Goal: Information Seeking & Learning: Find specific fact

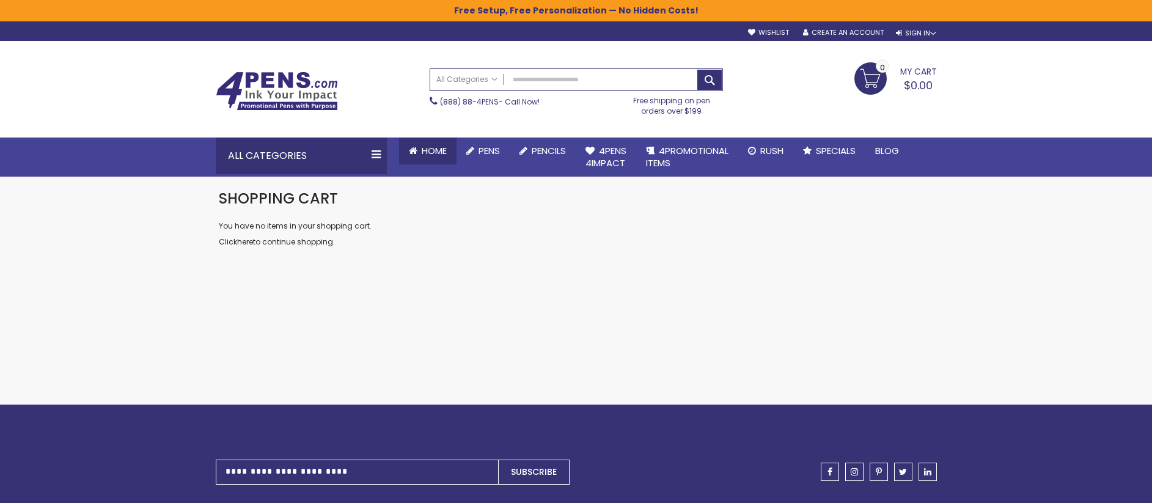
click at [422, 155] on span "Home" at bounding box center [434, 150] width 25 height 13
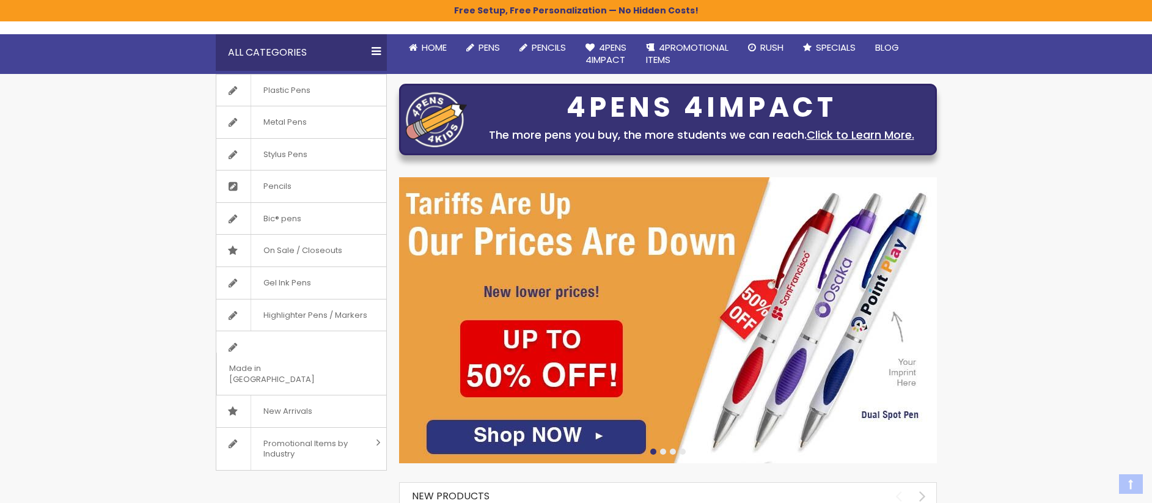
scroll to position [103, 0]
click at [663, 453] on div at bounding box center [663, 451] width 6 height 6
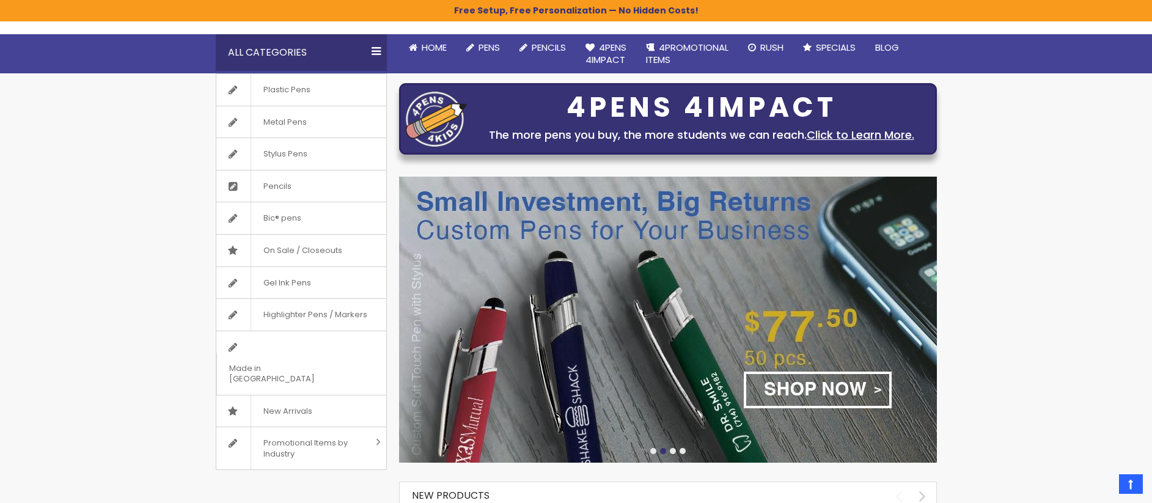
click at [699, 365] on img at bounding box center [668, 320] width 538 height 286
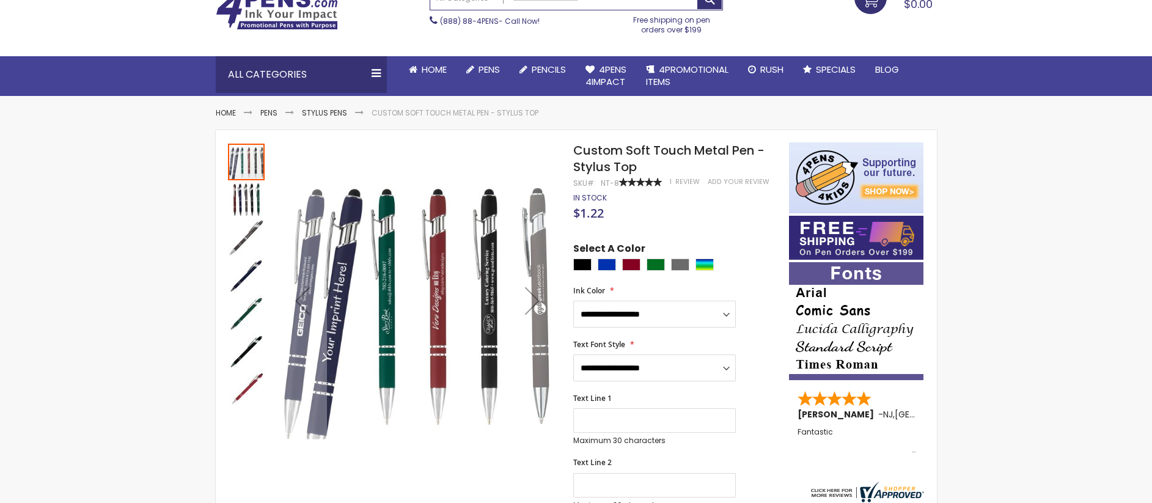
scroll to position [90, 0]
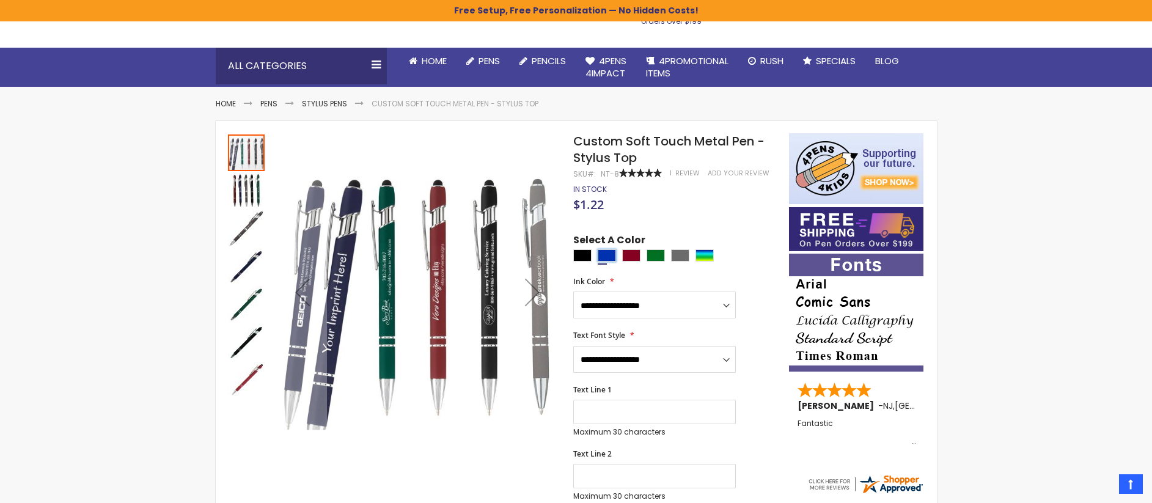
click at [608, 254] on div "Blue" at bounding box center [607, 255] width 18 height 12
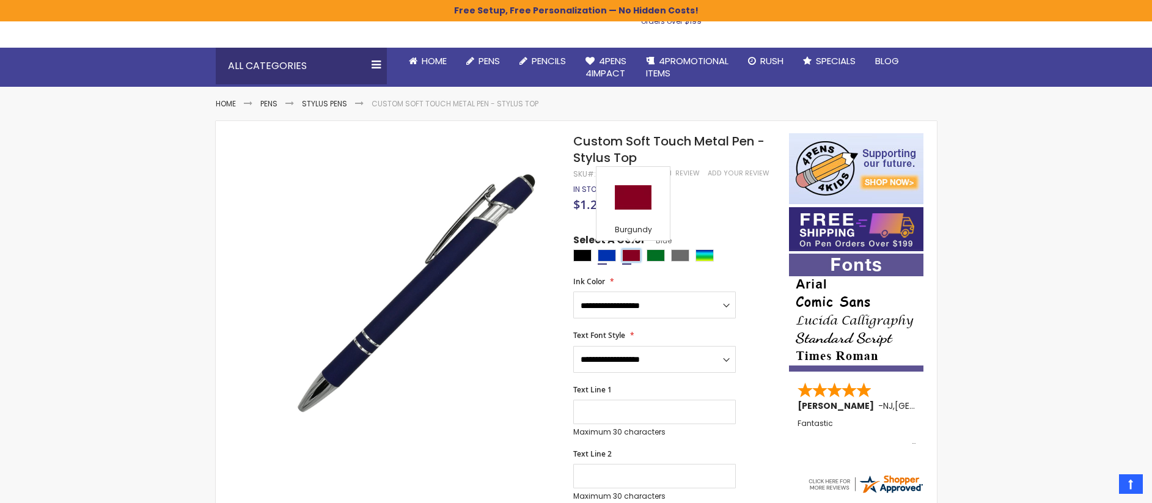
click at [635, 260] on div "Burgundy" at bounding box center [631, 255] width 18 height 12
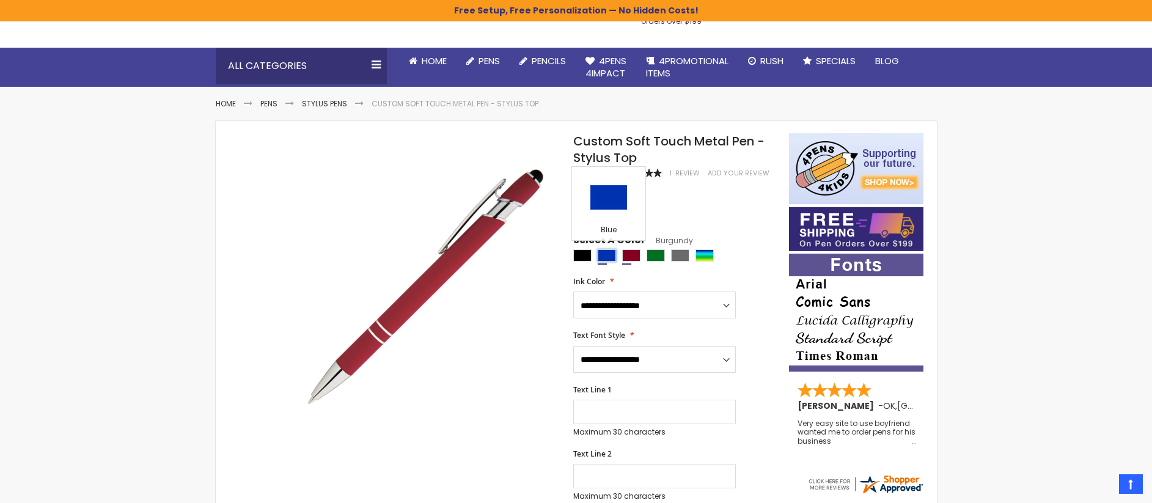
click at [610, 249] on div "Blue" at bounding box center [607, 255] width 18 height 12
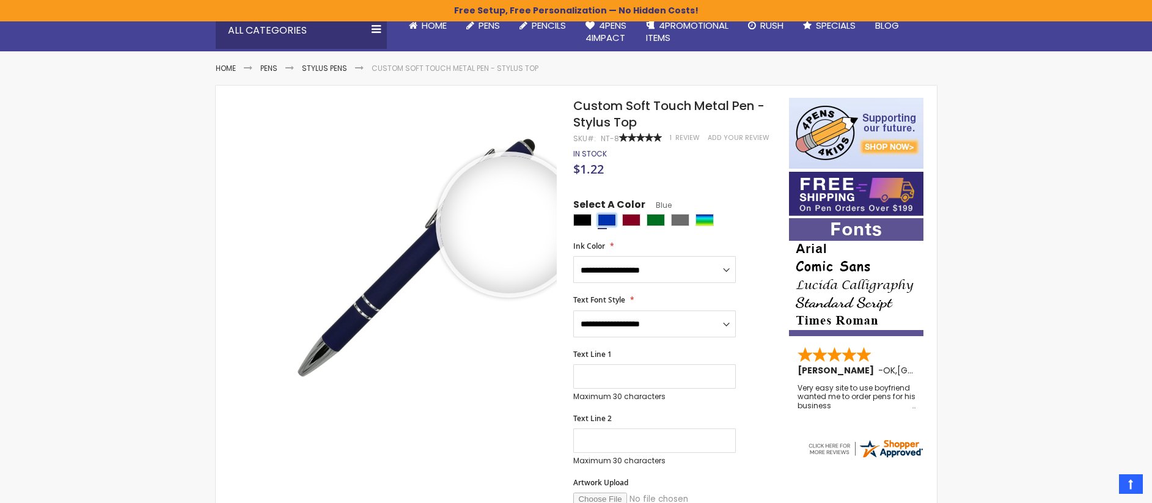
scroll to position [134, 0]
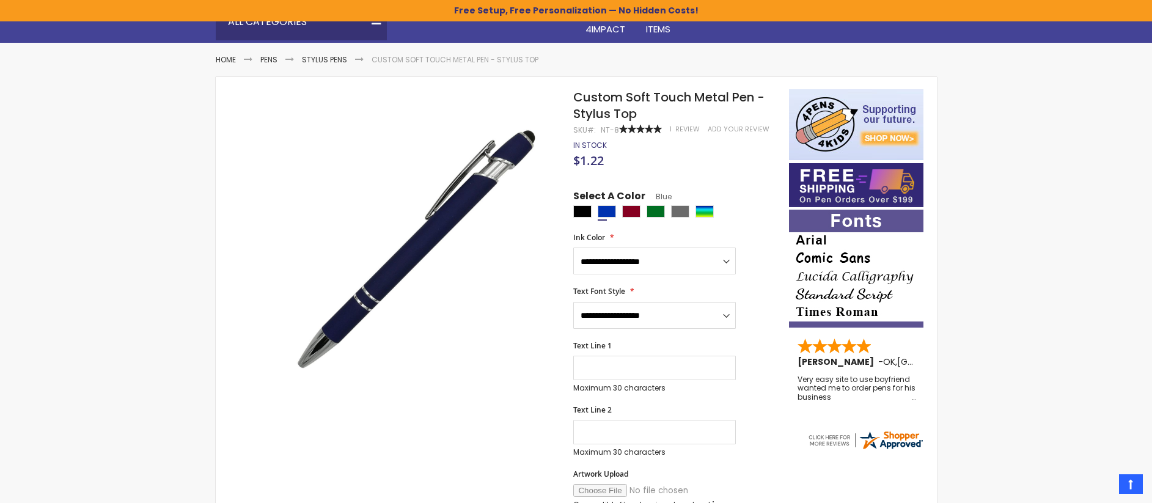
click at [665, 160] on div "$1.22" at bounding box center [674, 162] width 203 height 12
click at [635, 215] on div "Burgundy" at bounding box center [631, 211] width 18 height 12
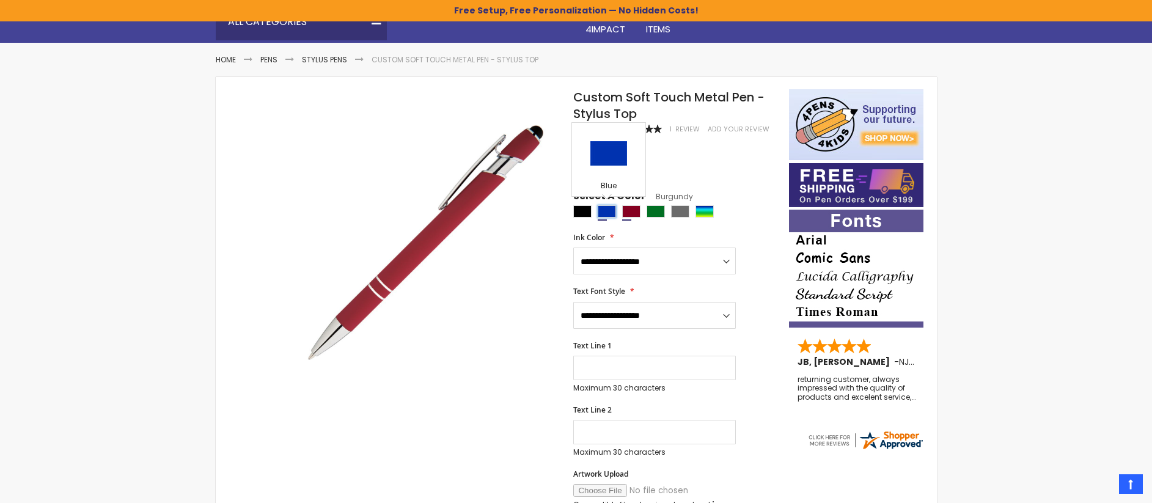
click at [606, 212] on div "Blue" at bounding box center [607, 211] width 18 height 12
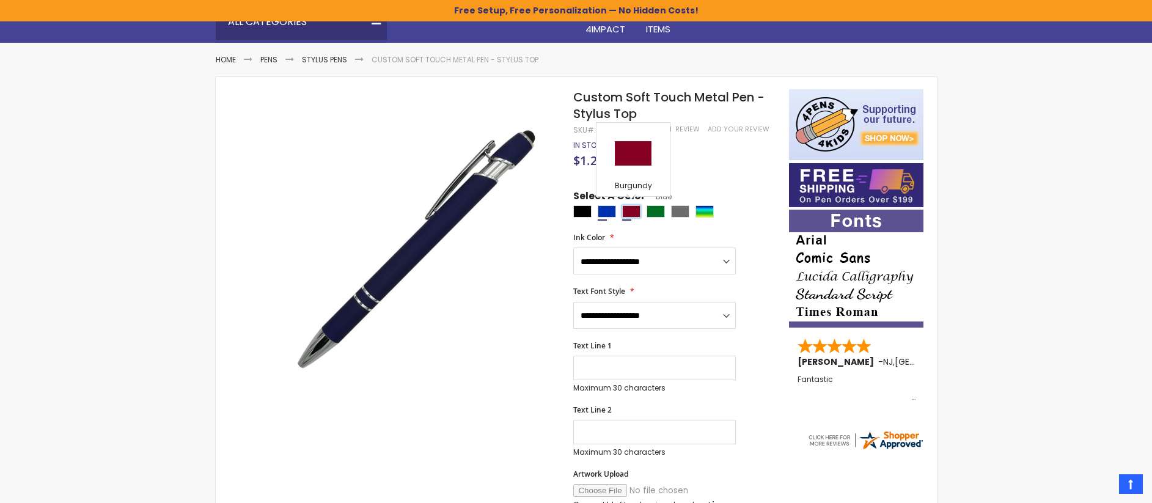
click at [628, 208] on div "Burgundy" at bounding box center [631, 211] width 18 height 12
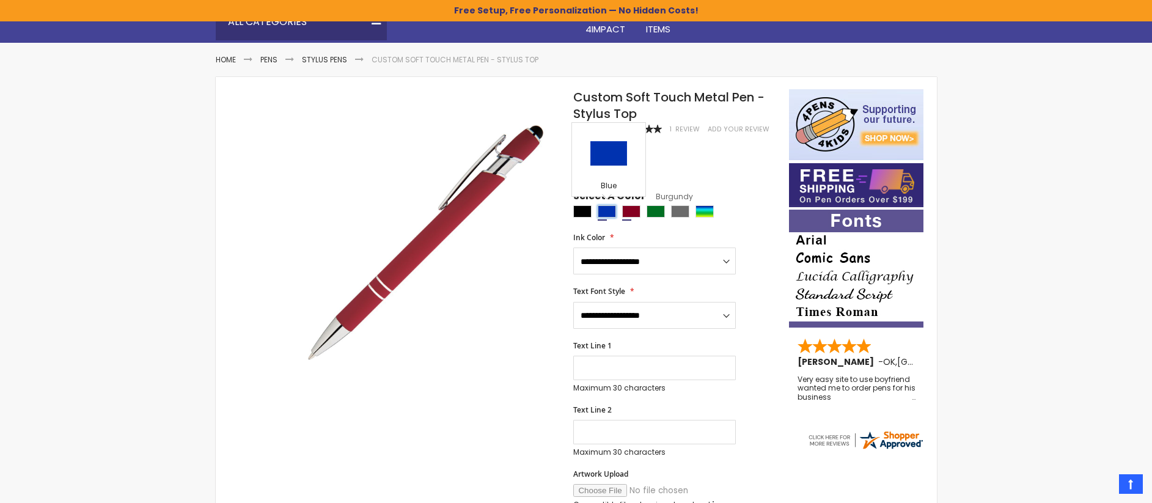
click at [613, 213] on div "Blue" at bounding box center [607, 211] width 18 height 12
type input "****"
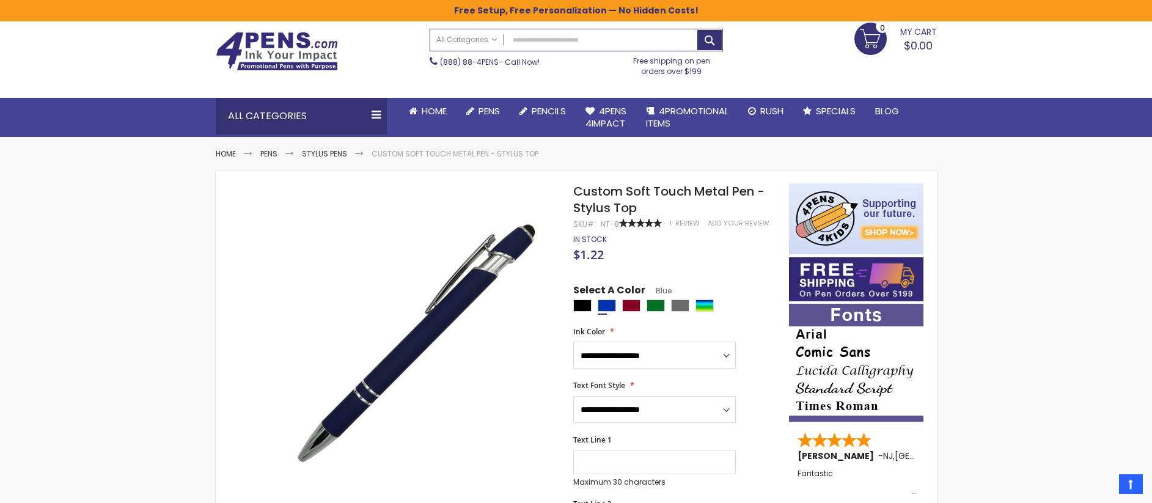
scroll to position [0, 0]
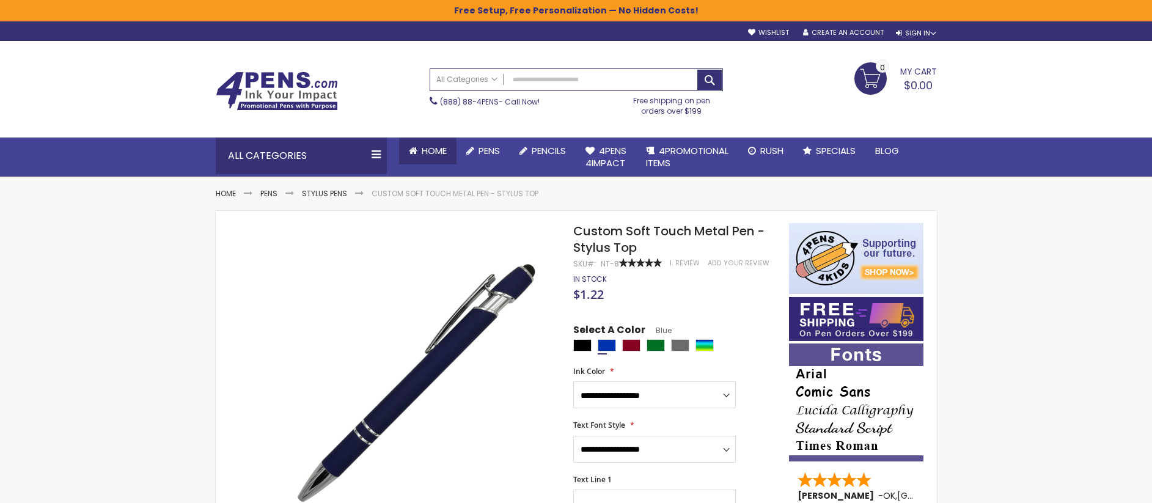
click at [443, 149] on span "Home" at bounding box center [434, 150] width 25 height 13
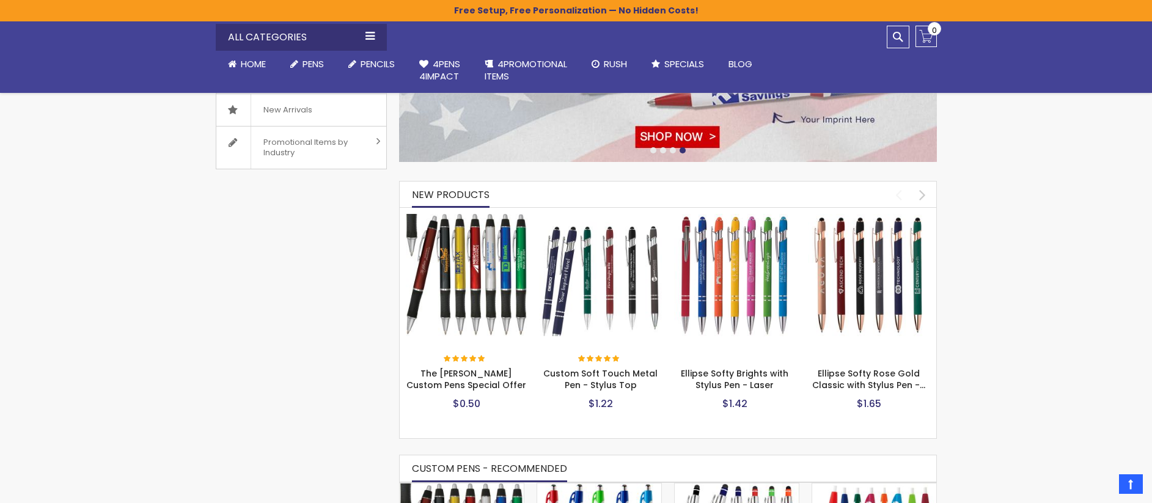
scroll to position [405, 0]
click at [622, 293] on img at bounding box center [601, 274] width 122 height 122
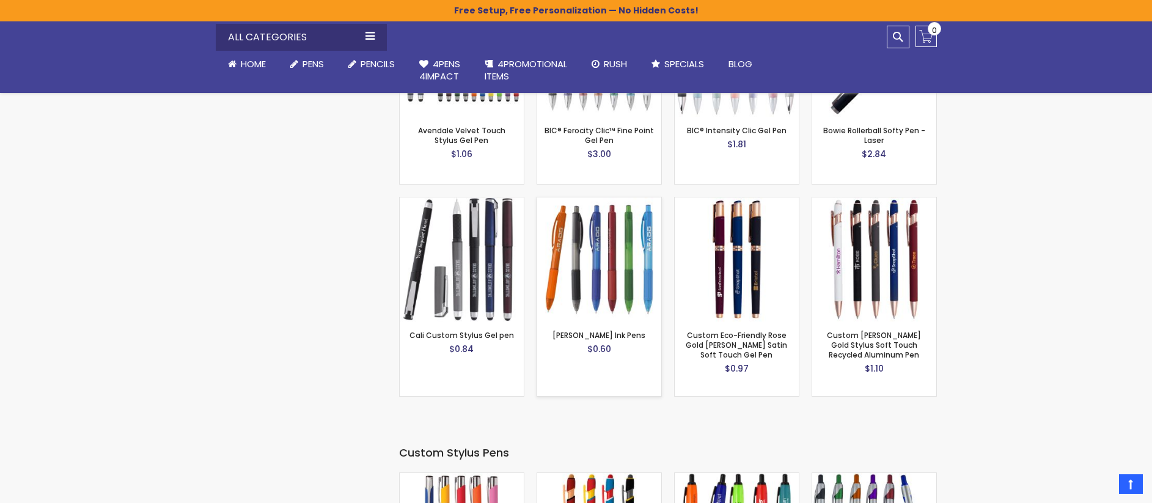
scroll to position [2263, 0]
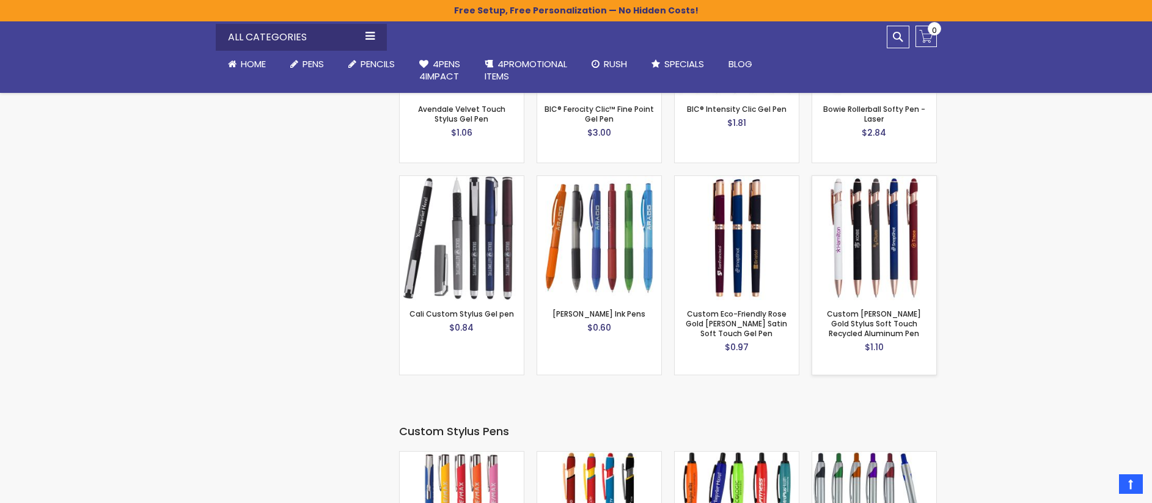
click at [884, 238] on img at bounding box center [874, 238] width 124 height 124
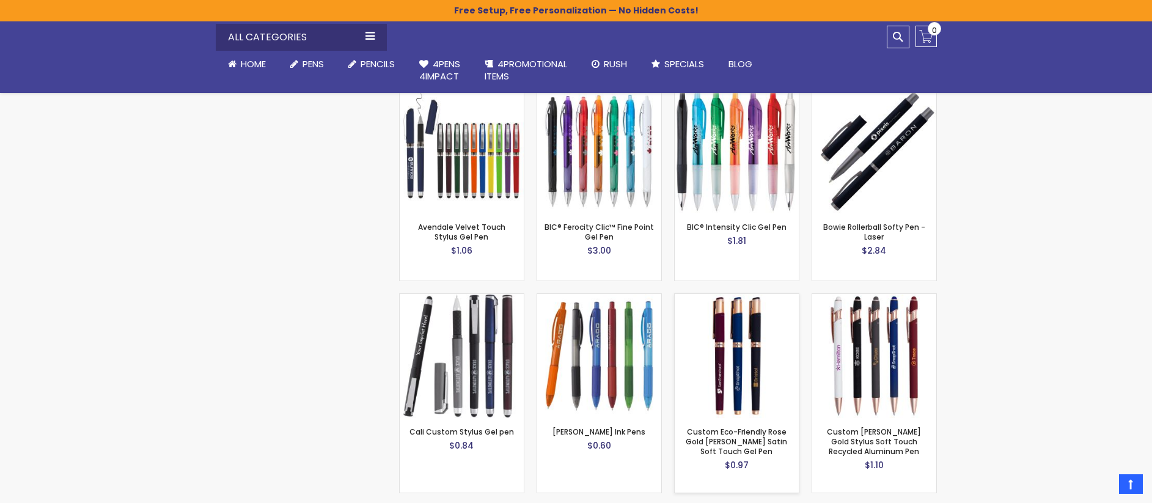
scroll to position [2179, 0]
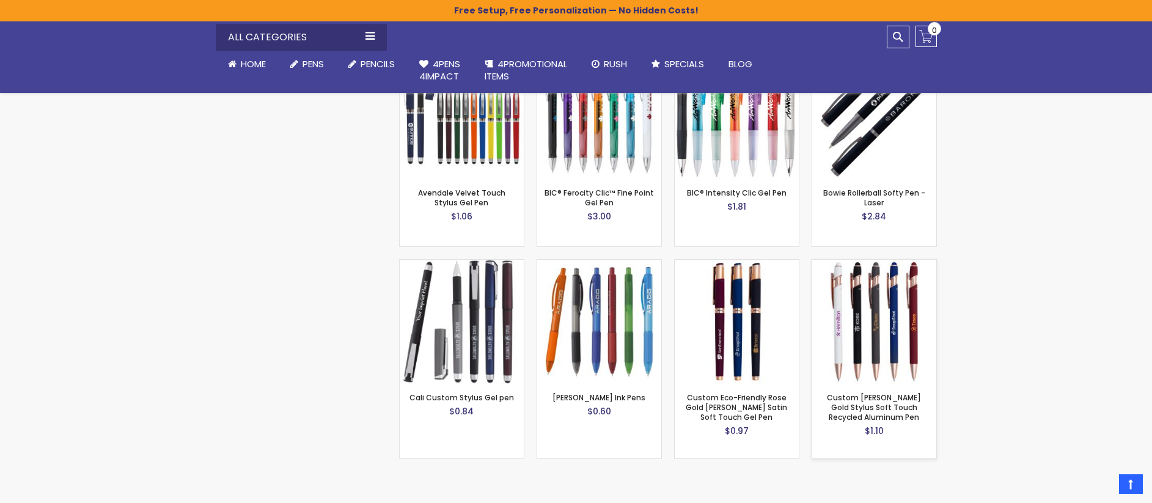
click at [891, 322] on img at bounding box center [874, 322] width 124 height 124
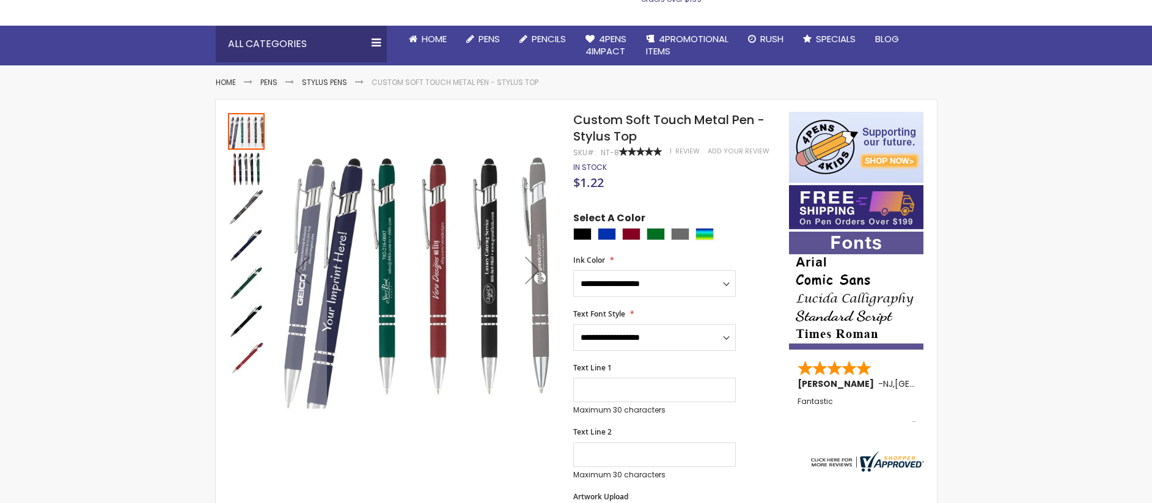
scroll to position [123, 0]
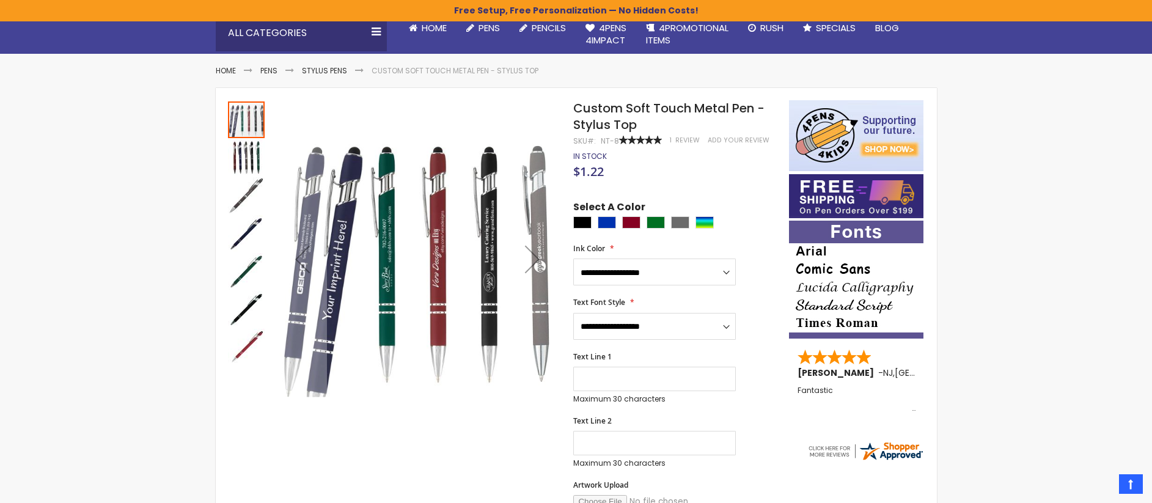
click at [610, 229] on div at bounding box center [677, 223] width 209 height 15
click at [608, 224] on div "Blue" at bounding box center [607, 222] width 18 height 12
type input "****"
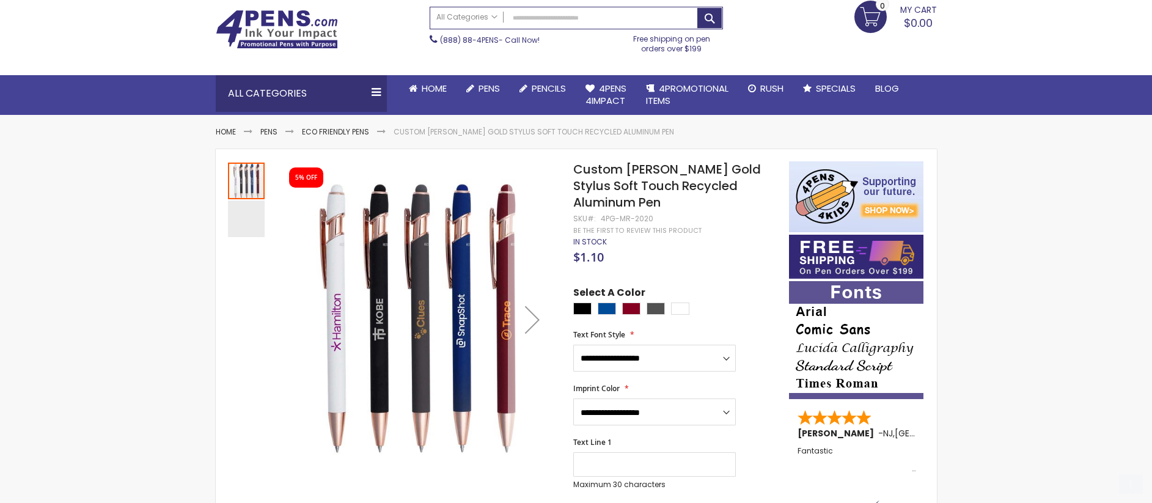
scroll to position [84, 0]
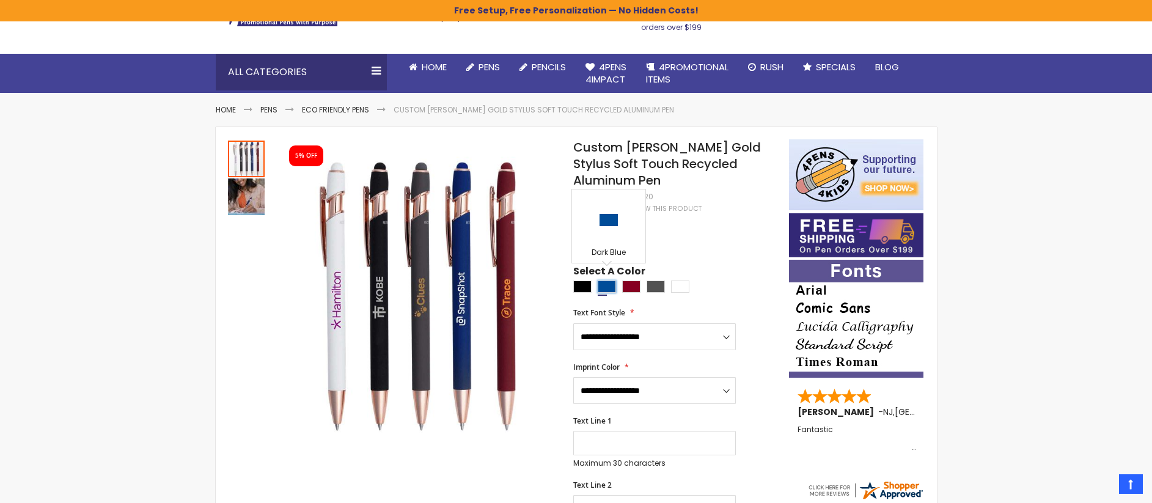
click at [607, 281] on div "Dark Blue" at bounding box center [607, 287] width 18 height 12
type input "****"
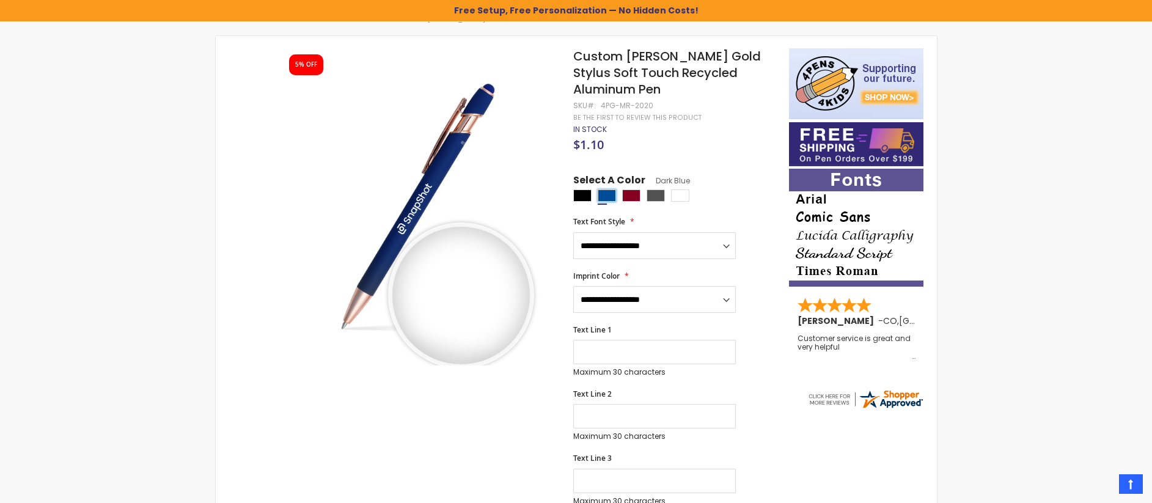
scroll to position [172, 0]
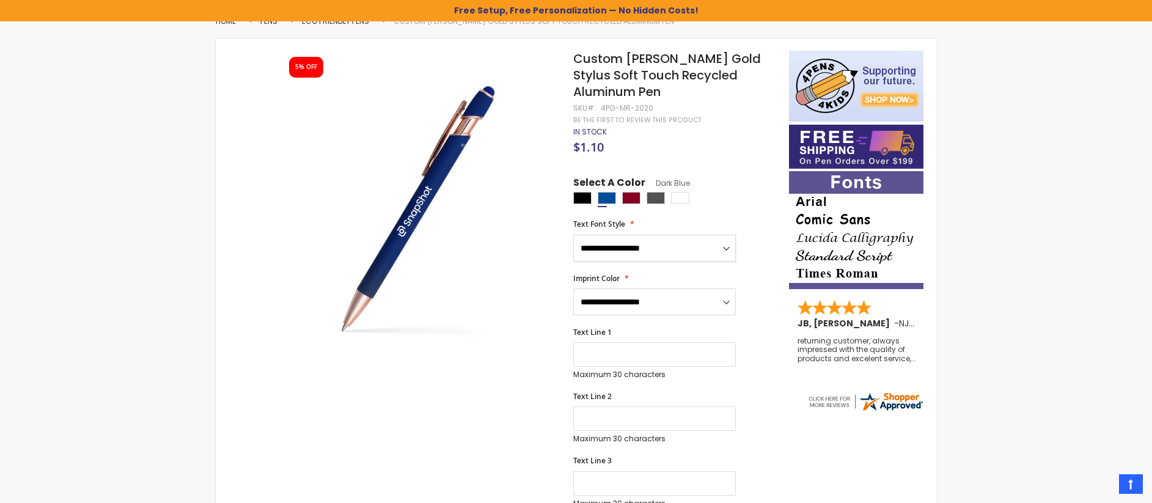
click at [668, 235] on select "**********" at bounding box center [654, 248] width 163 height 27
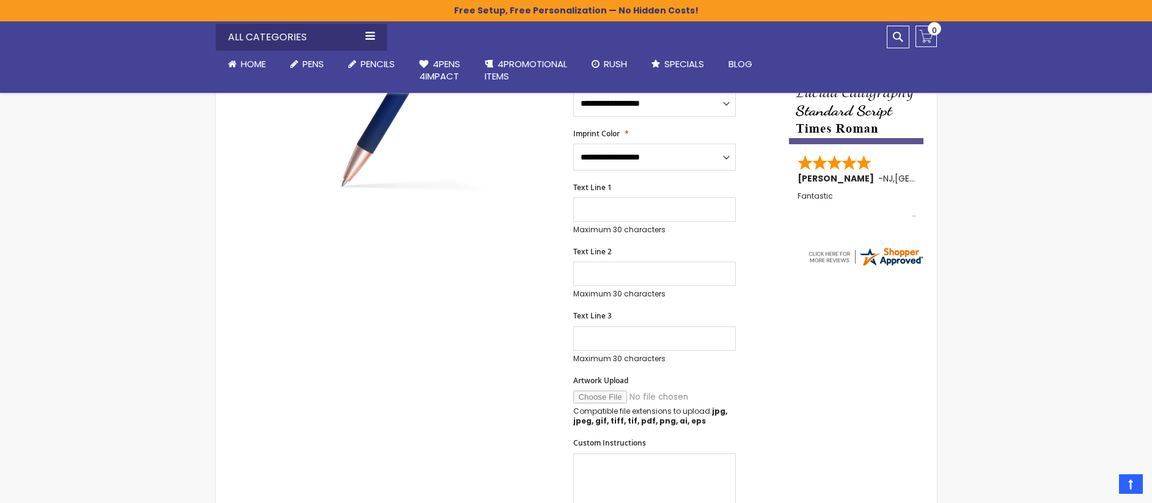
scroll to position [0, 0]
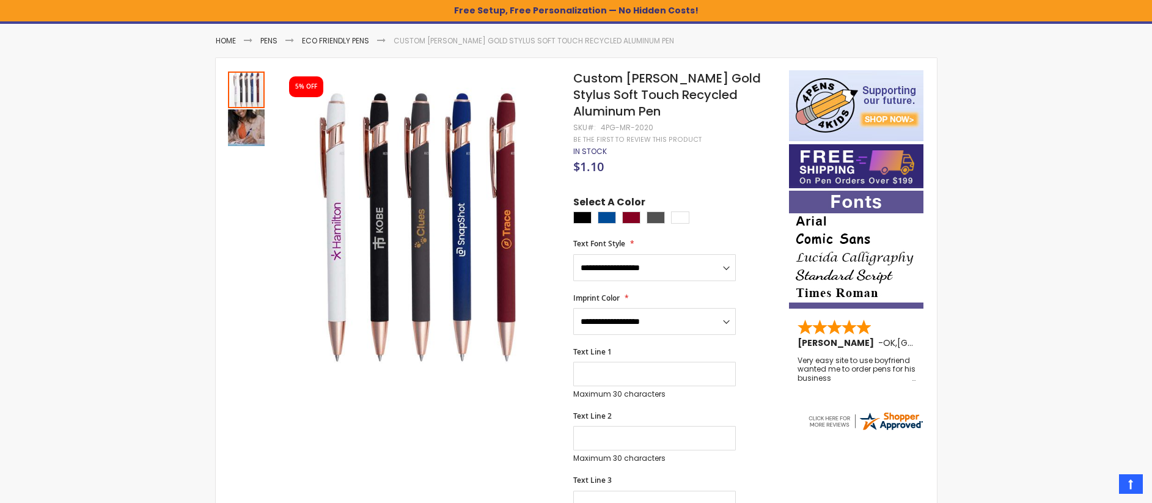
scroll to position [151, 0]
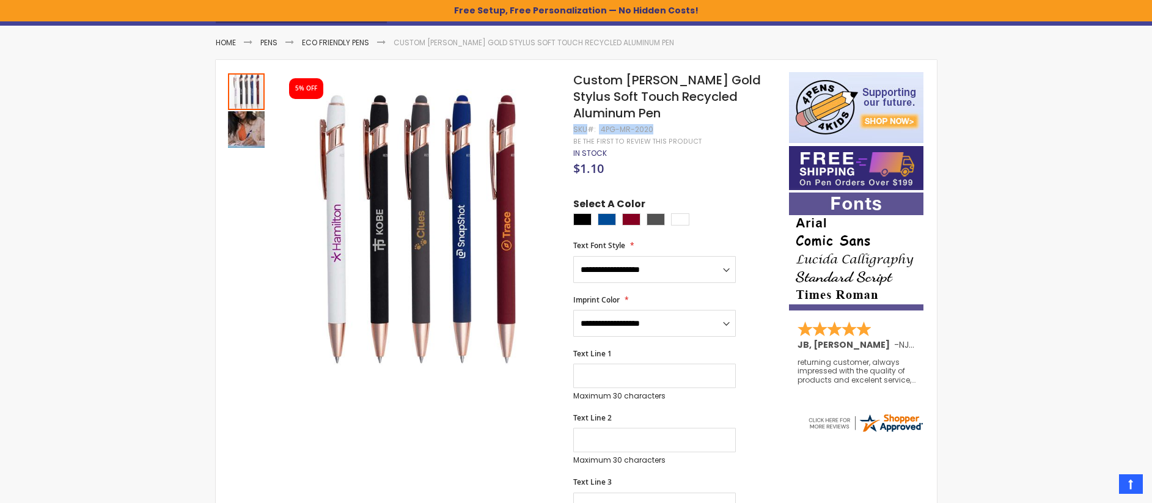
drag, startPoint x: 573, startPoint y: 128, endPoint x: 650, endPoint y: 130, distance: 76.4
click at [650, 130] on div "SKU 4PG-MR-2020" at bounding box center [613, 130] width 80 height 10
copy div "SKU 4PG-MR-2020"
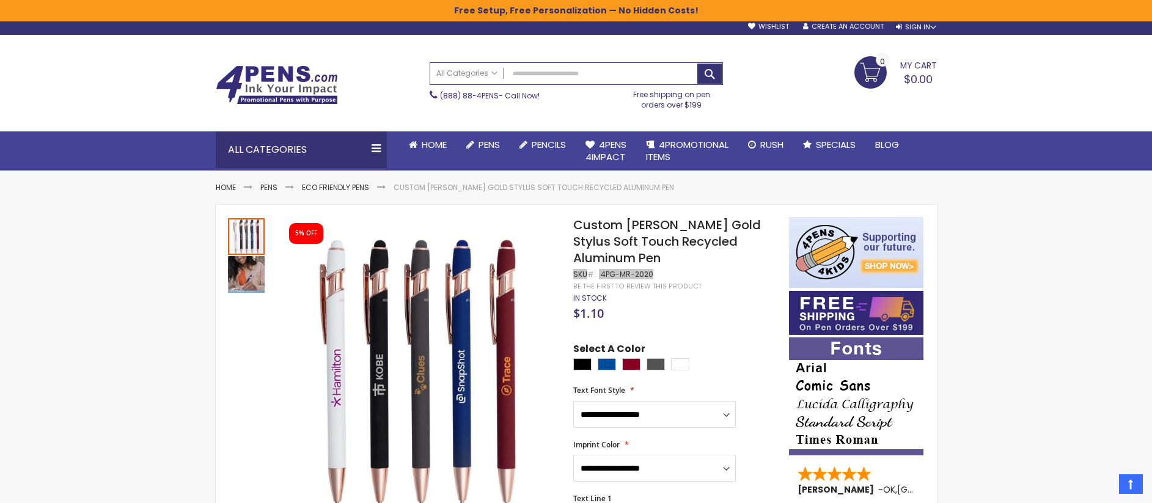
scroll to position [0, 0]
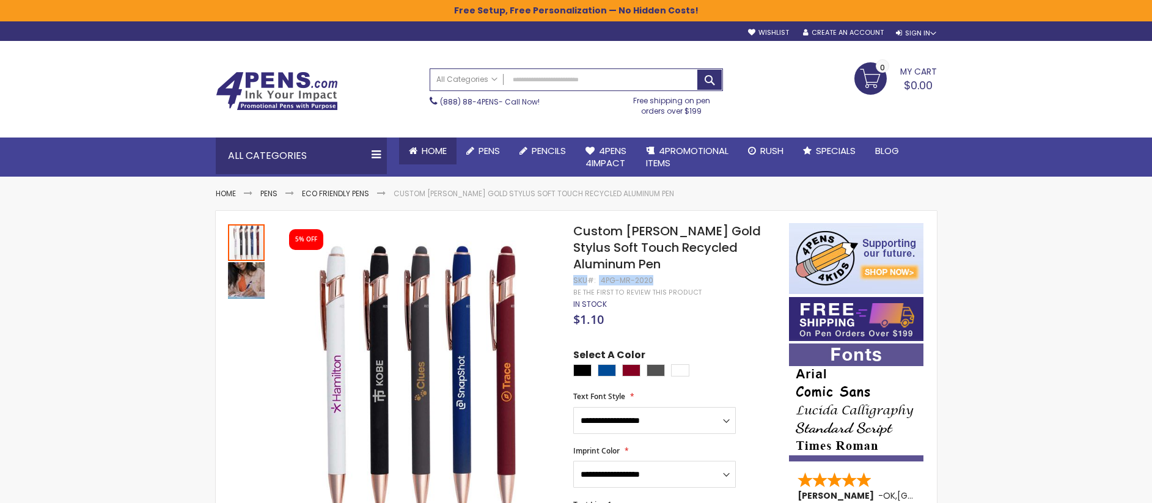
click at [430, 150] on span "Home" at bounding box center [434, 150] width 25 height 13
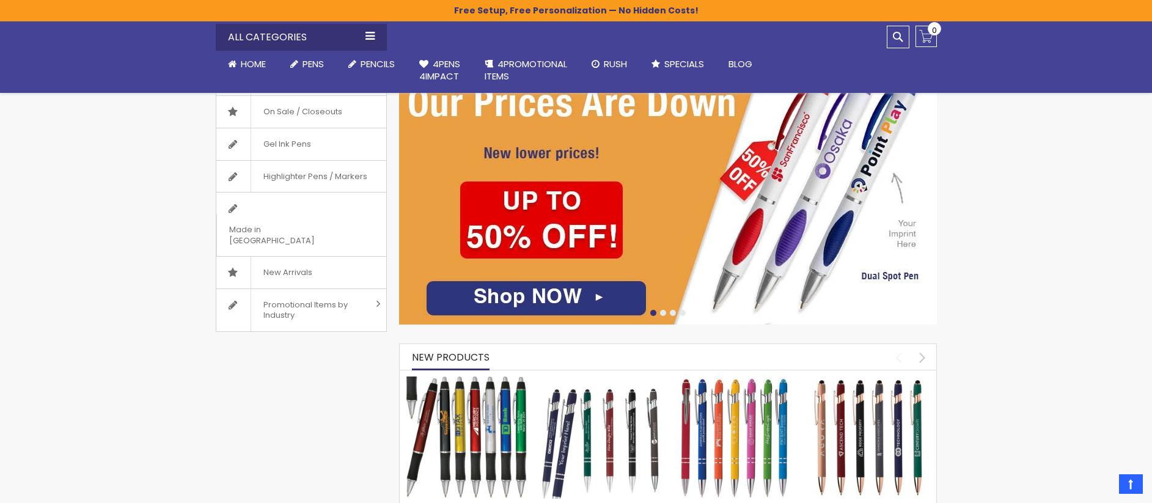
scroll to position [248, 0]
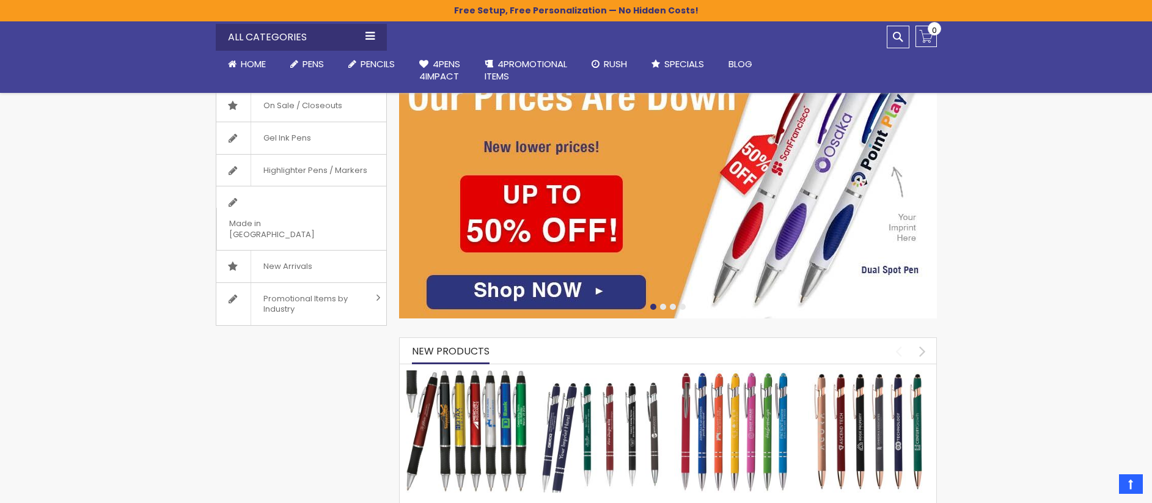
click at [663, 304] on div at bounding box center [663, 307] width 6 height 6
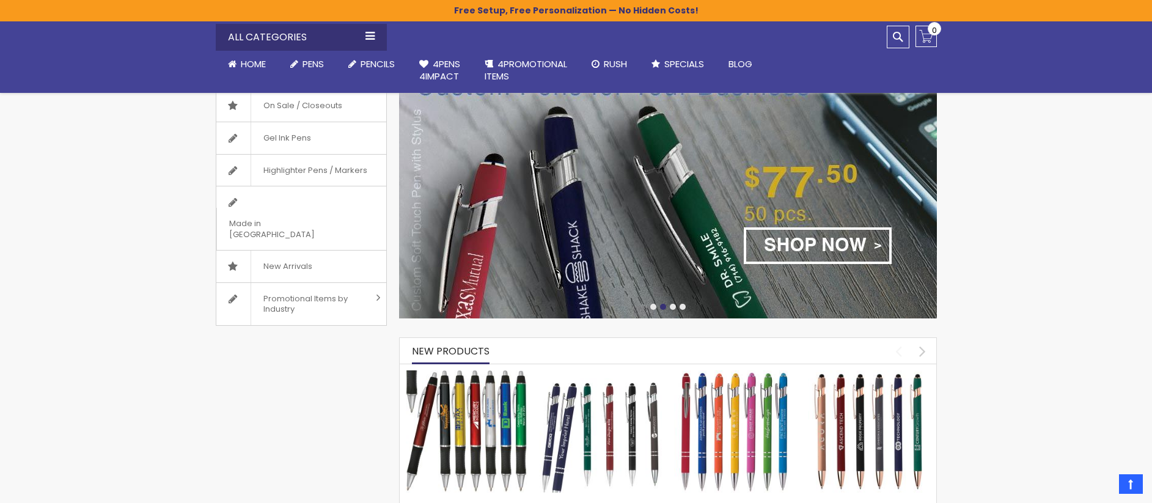
click at [752, 241] on img at bounding box center [668, 175] width 538 height 286
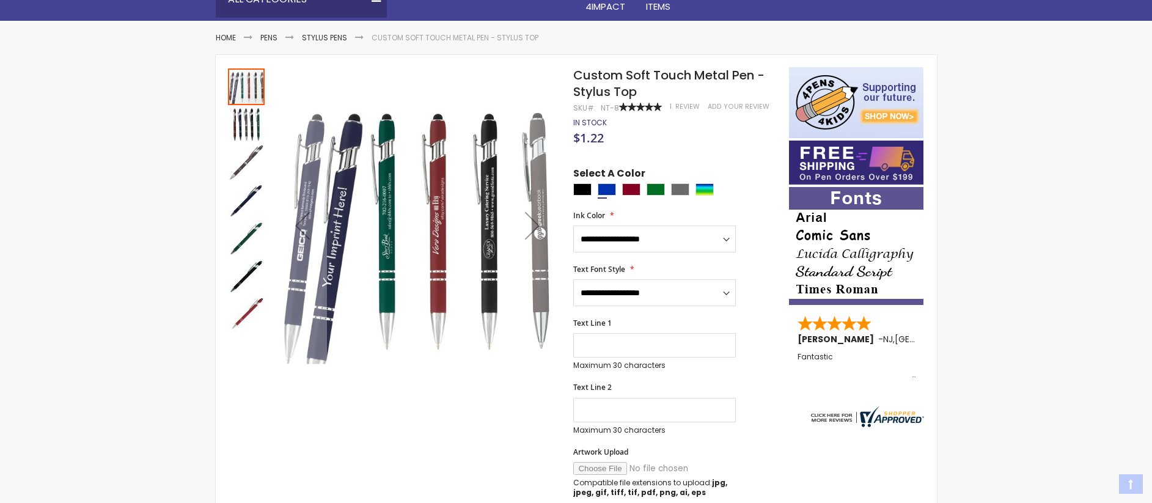
scroll to position [178, 0]
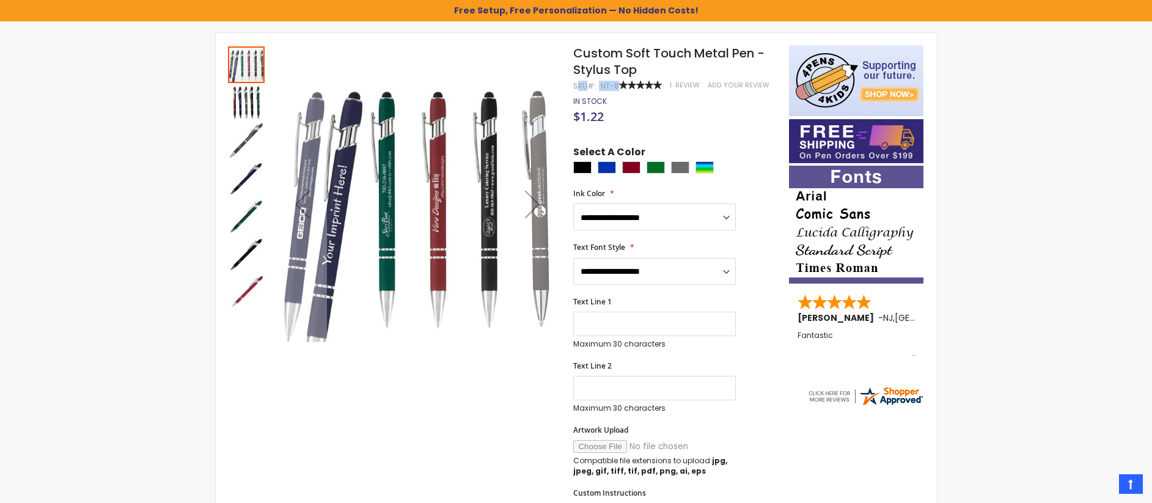
drag, startPoint x: 576, startPoint y: 88, endPoint x: 617, endPoint y: 86, distance: 41.0
click at [617, 86] on div "SKU NT-8" at bounding box center [596, 86] width 46 height 10
drag, startPoint x: 573, startPoint y: 84, endPoint x: 617, endPoint y: 85, distance: 43.4
click at [617, 85] on div "SKU NT-8" at bounding box center [596, 86] width 46 height 10
copy div "SKU NT-8"
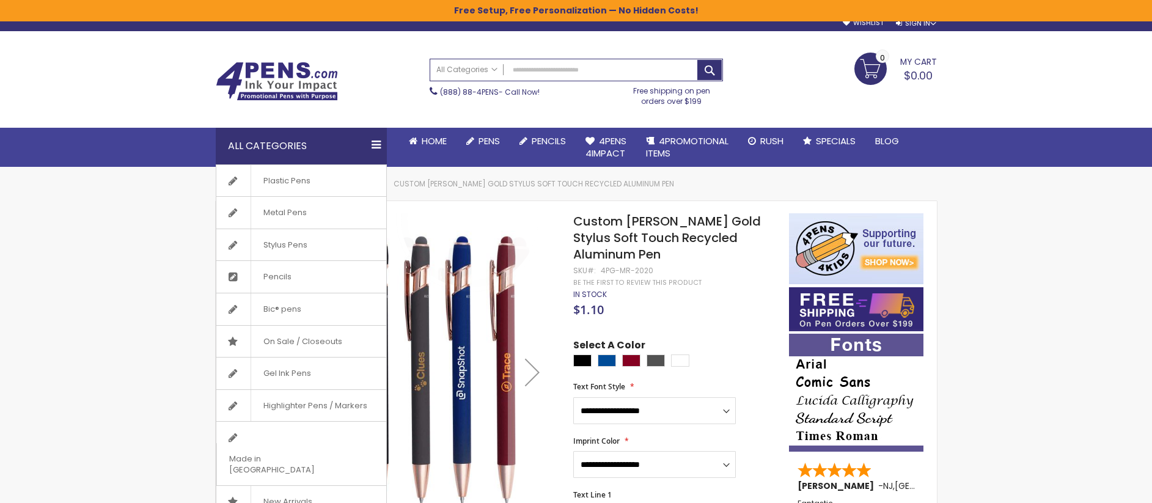
scroll to position [9, 0]
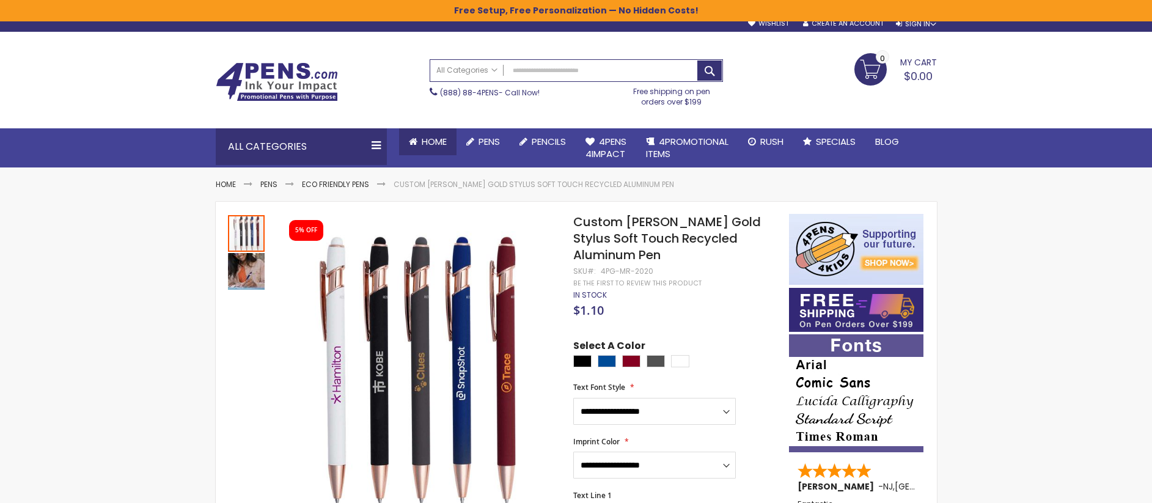
click at [422, 139] on span "Home" at bounding box center [434, 141] width 25 height 13
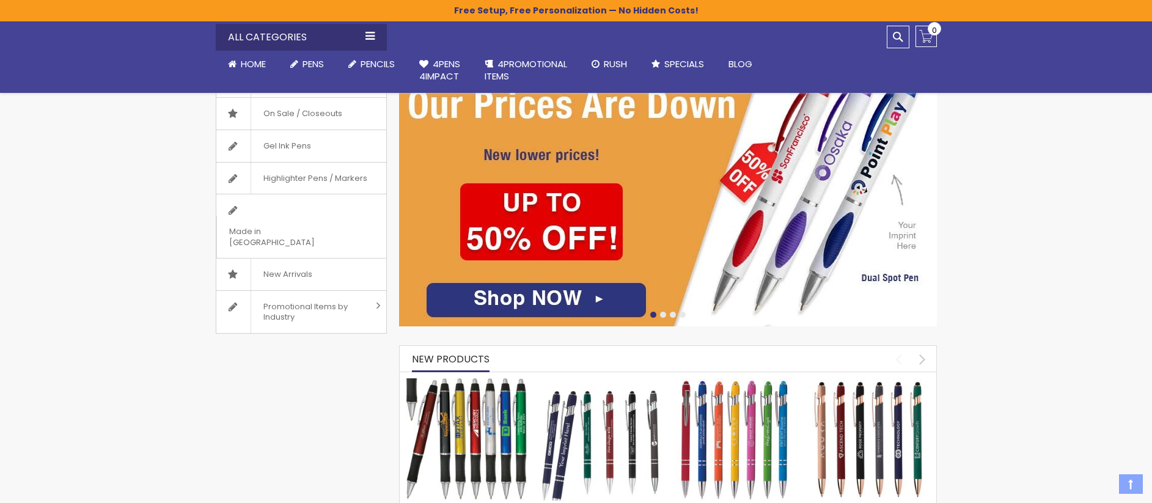
scroll to position [243, 0]
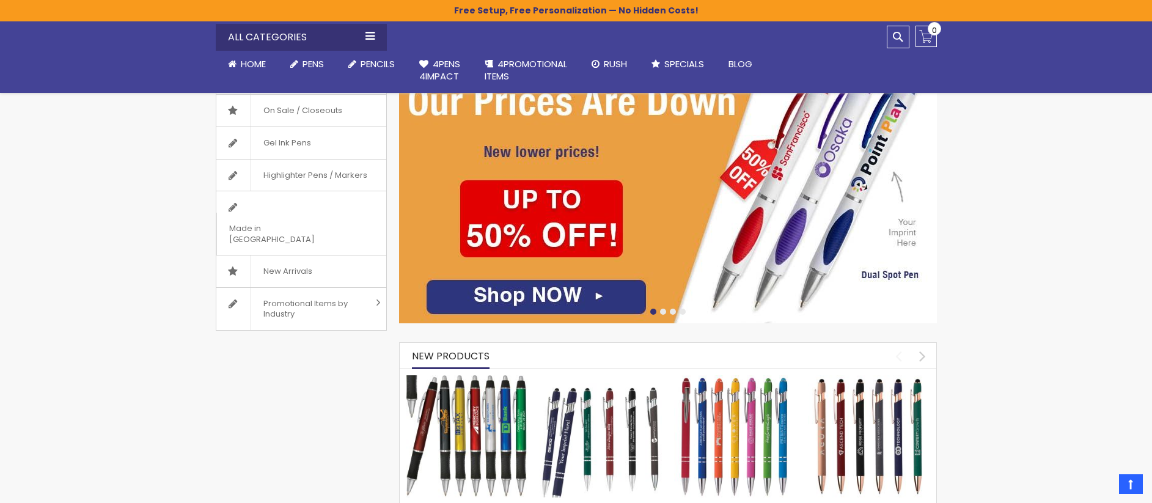
click at [672, 311] on div at bounding box center [673, 312] width 6 height 6
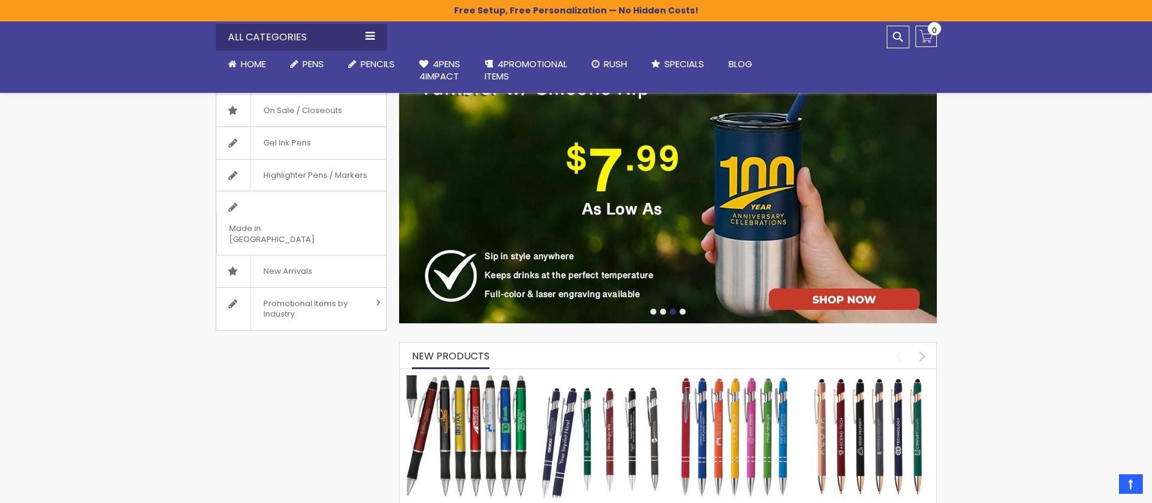
click at [735, 190] on img at bounding box center [668, 180] width 538 height 286
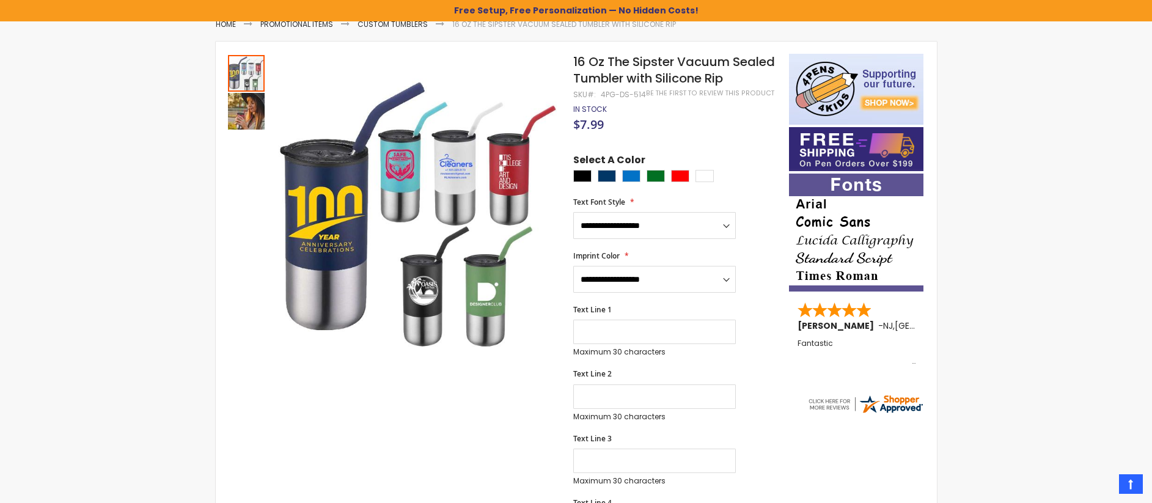
scroll to position [170, 0]
click at [611, 175] on div "Navy Blue" at bounding box center [607, 175] width 18 height 12
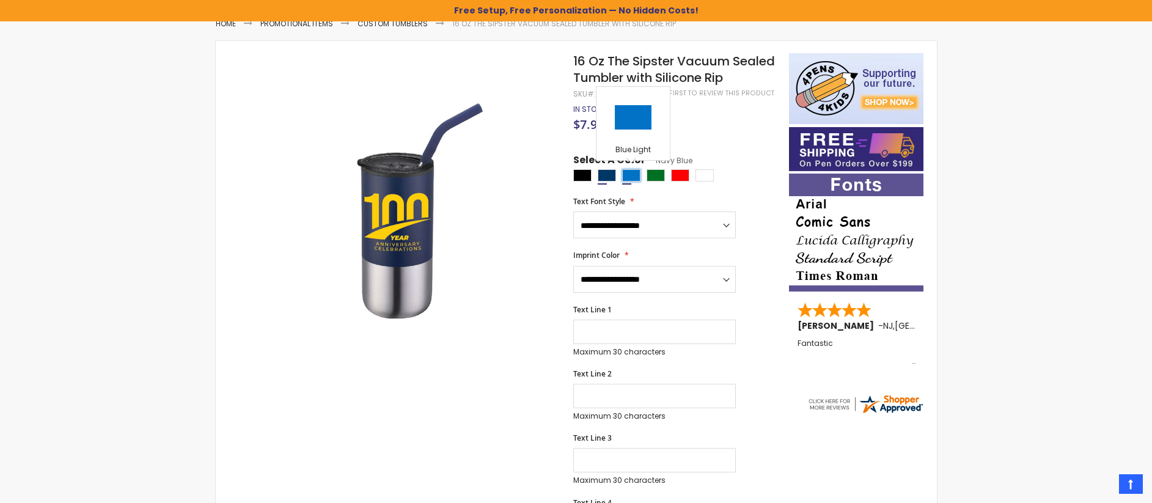
click at [638, 177] on div "Blue Light" at bounding box center [631, 175] width 18 height 12
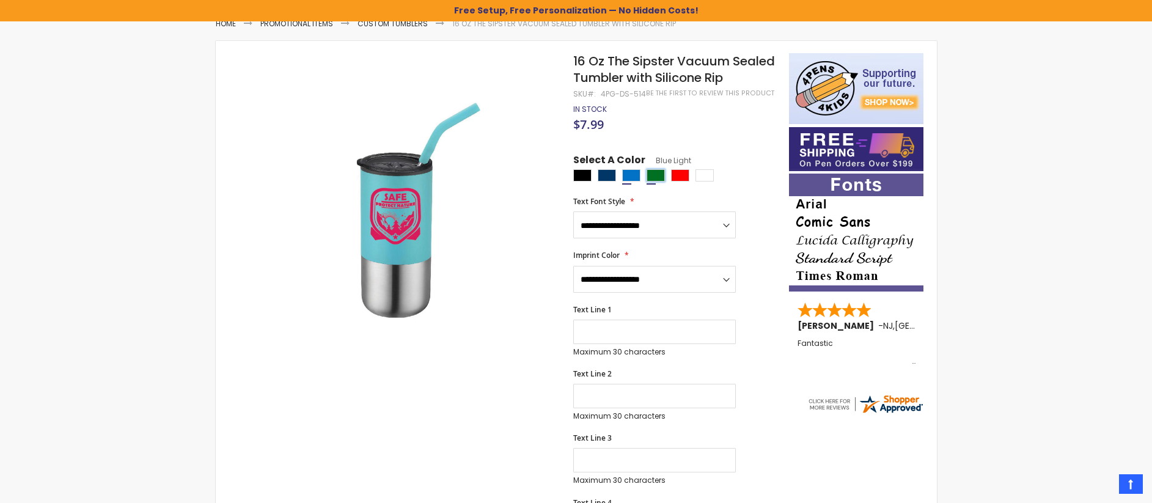
click at [657, 177] on div "Green" at bounding box center [656, 175] width 18 height 12
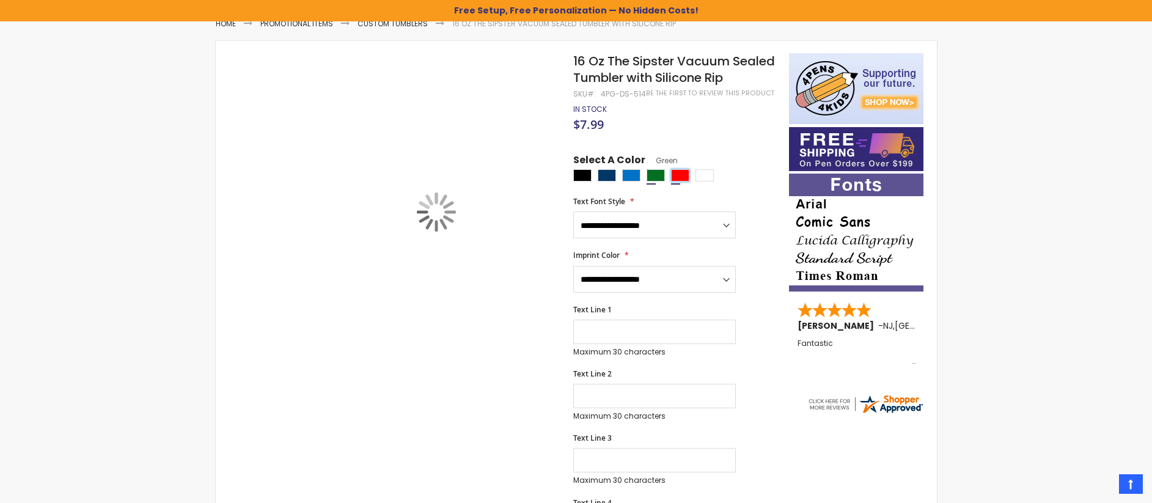
click at [680, 179] on div "Red" at bounding box center [680, 175] width 18 height 12
type input "****"
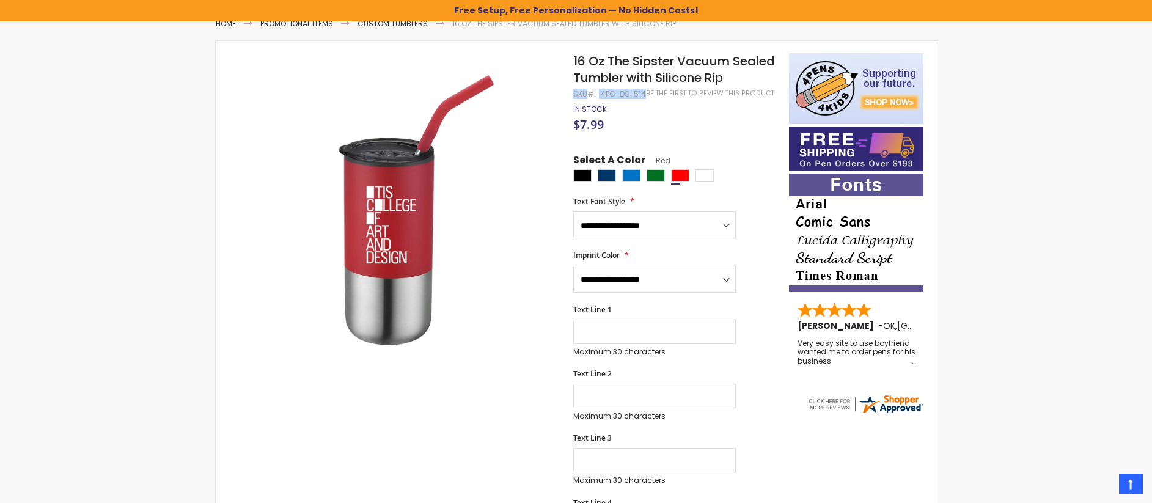
drag, startPoint x: 575, startPoint y: 96, endPoint x: 643, endPoint y: 94, distance: 67.9
click at [643, 94] on div "SKU 4PG-DS-514" at bounding box center [609, 94] width 73 height 10
copy div "SKU 4PG-DS-514"
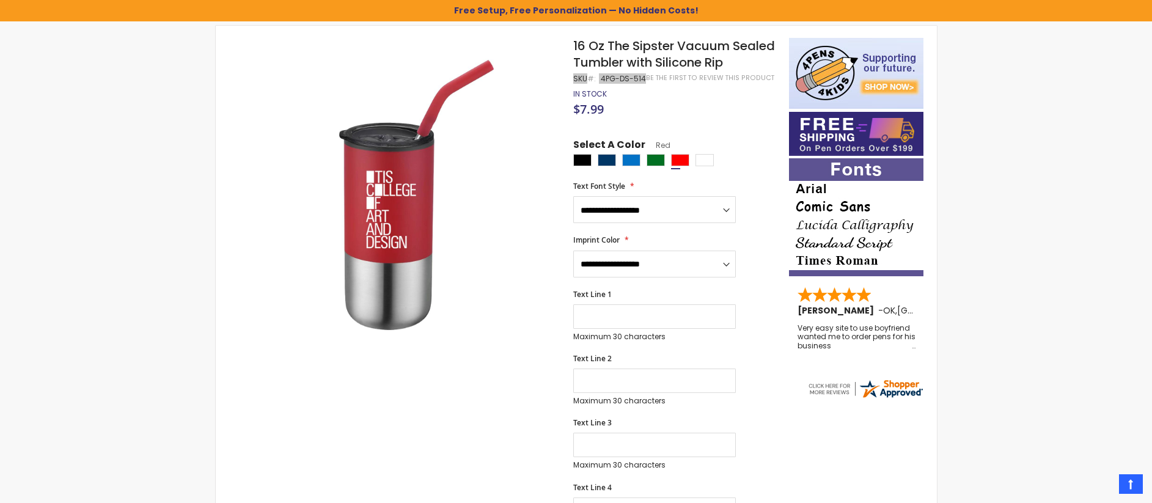
scroll to position [177, 0]
